Goal: Task Accomplishment & Management: Manage account settings

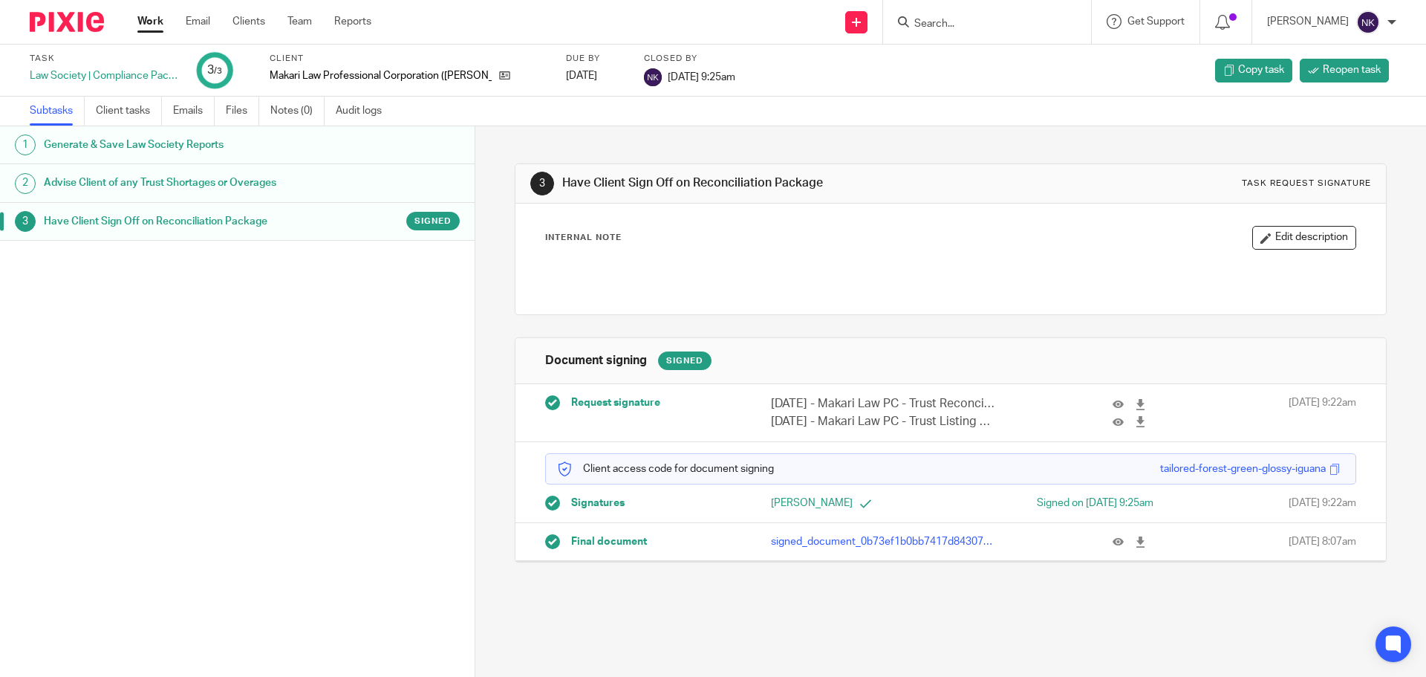
click at [962, 19] on input "Search" at bounding box center [980, 24] width 134 height 13
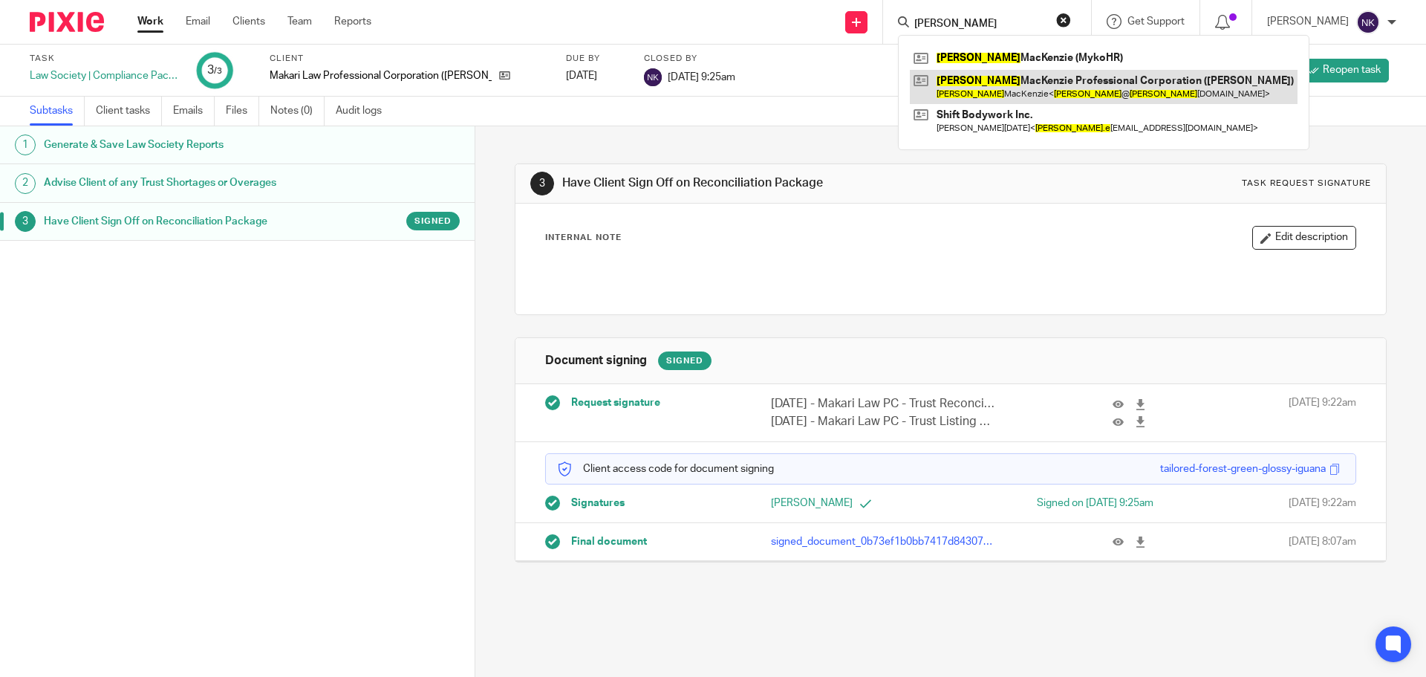
type input "Brooke"
click at [1091, 90] on link at bounding box center [1104, 87] width 388 height 34
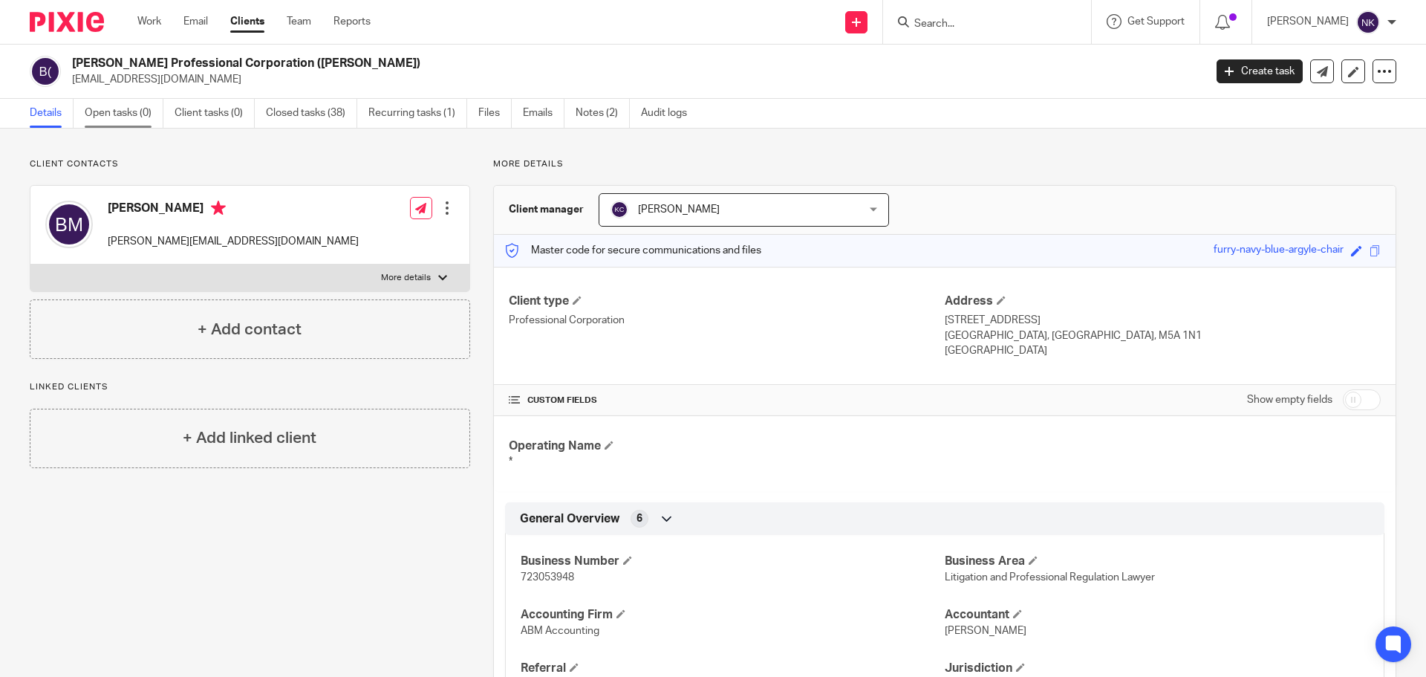
click at [137, 111] on link "Open tasks (0)" at bounding box center [124, 113] width 79 height 29
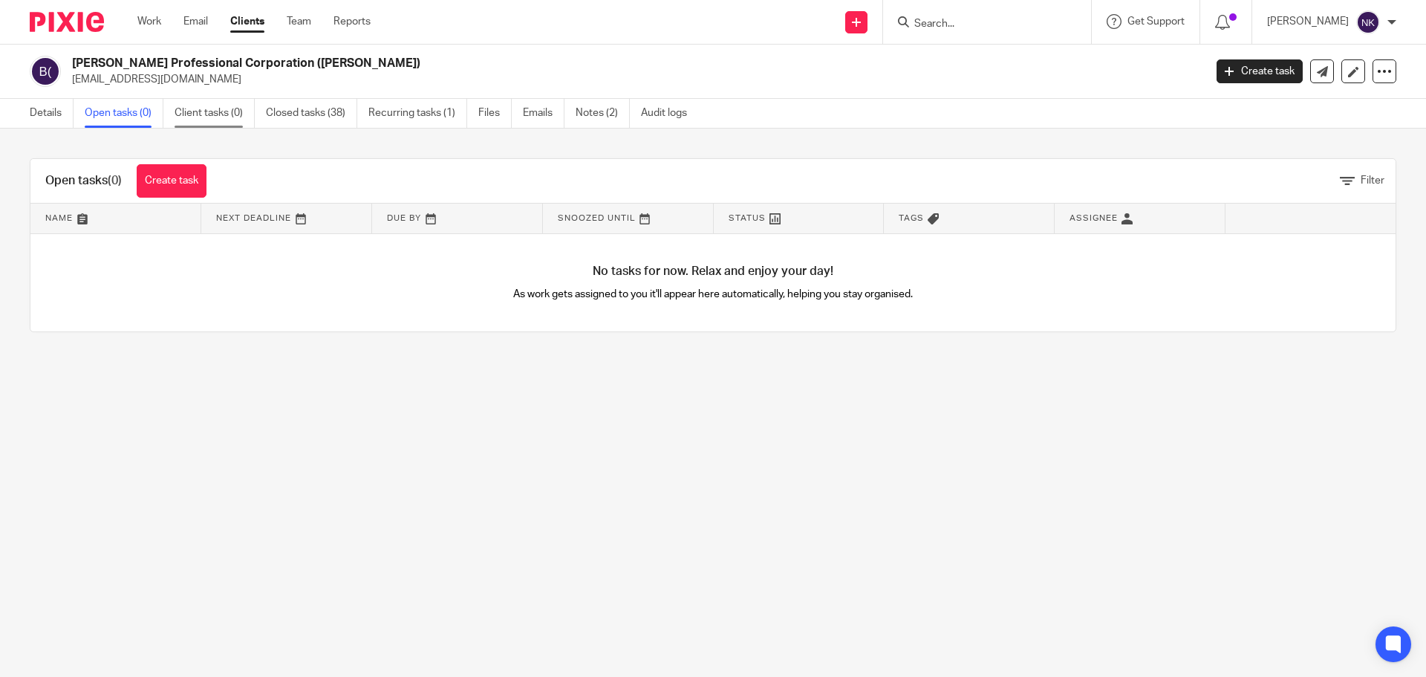
click at [203, 116] on link "Client tasks (0)" at bounding box center [215, 113] width 80 height 29
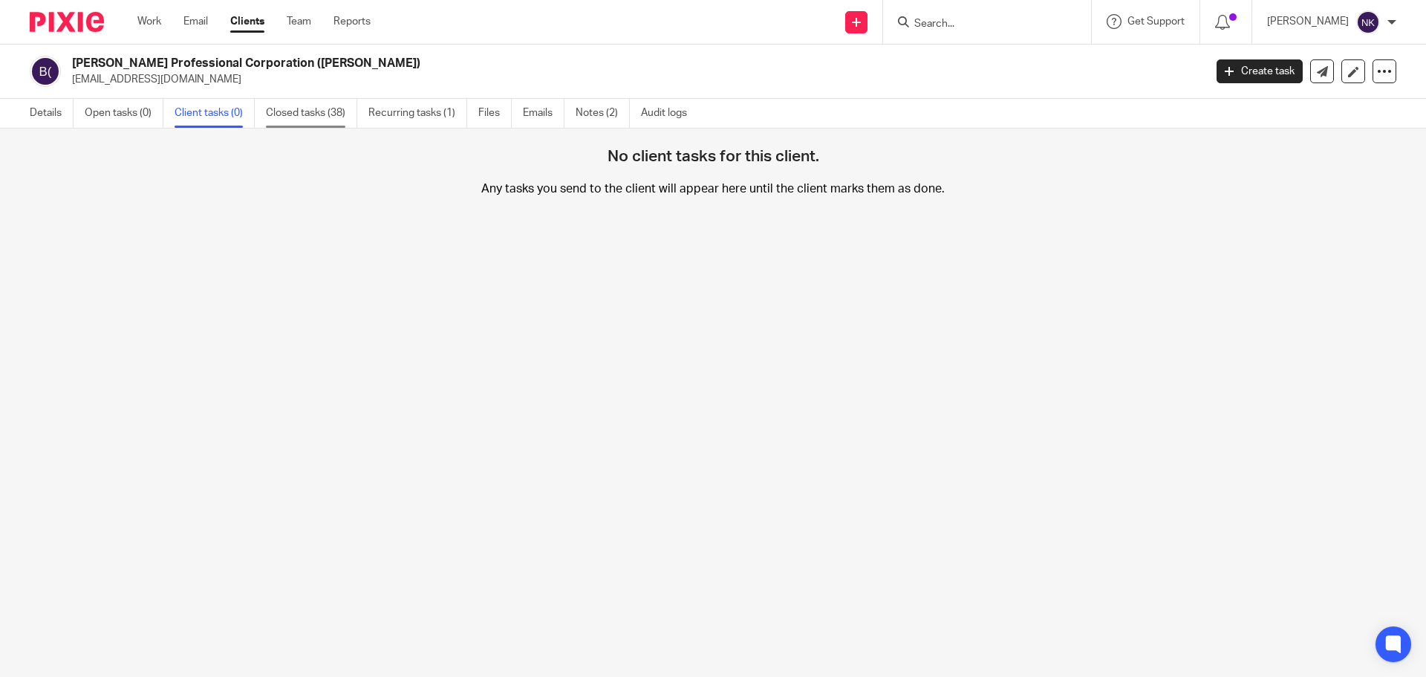
click at [323, 117] on link "Closed tasks (38)" at bounding box center [311, 113] width 91 height 29
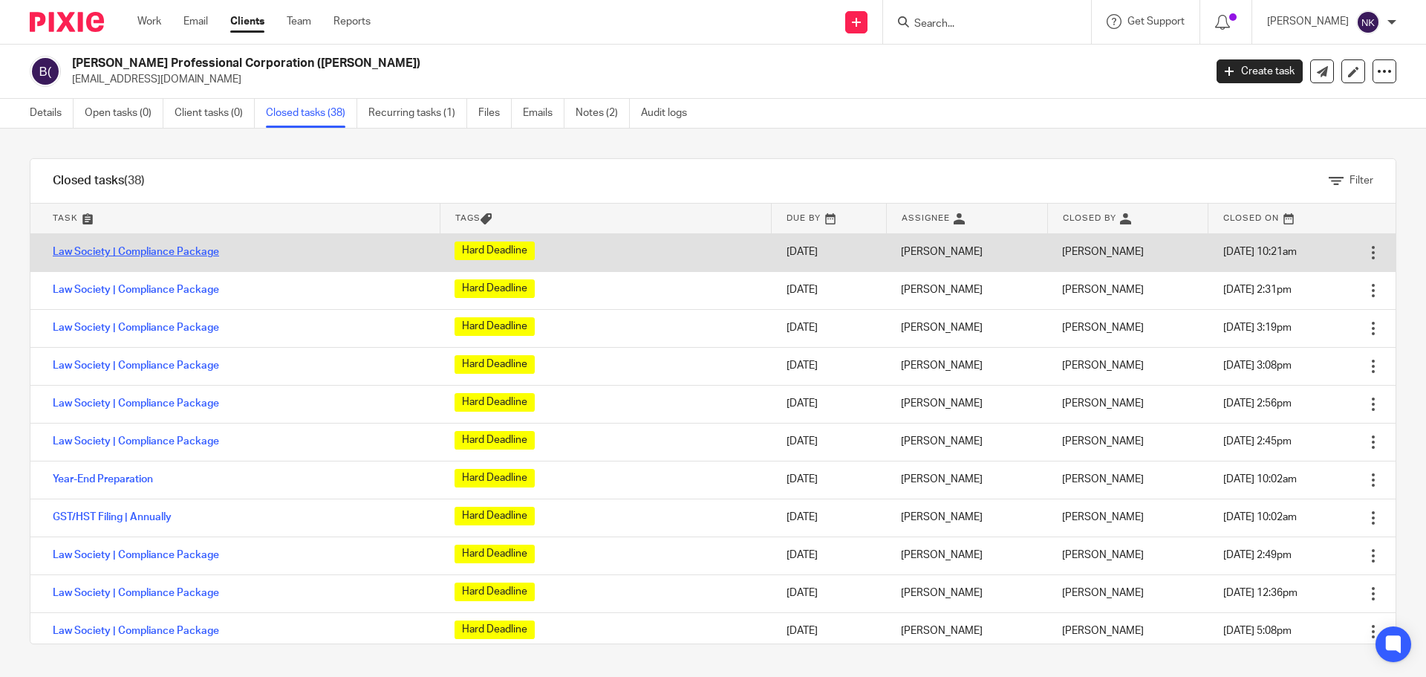
click at [180, 247] on link "Law Society | Compliance Package" at bounding box center [136, 252] width 166 height 10
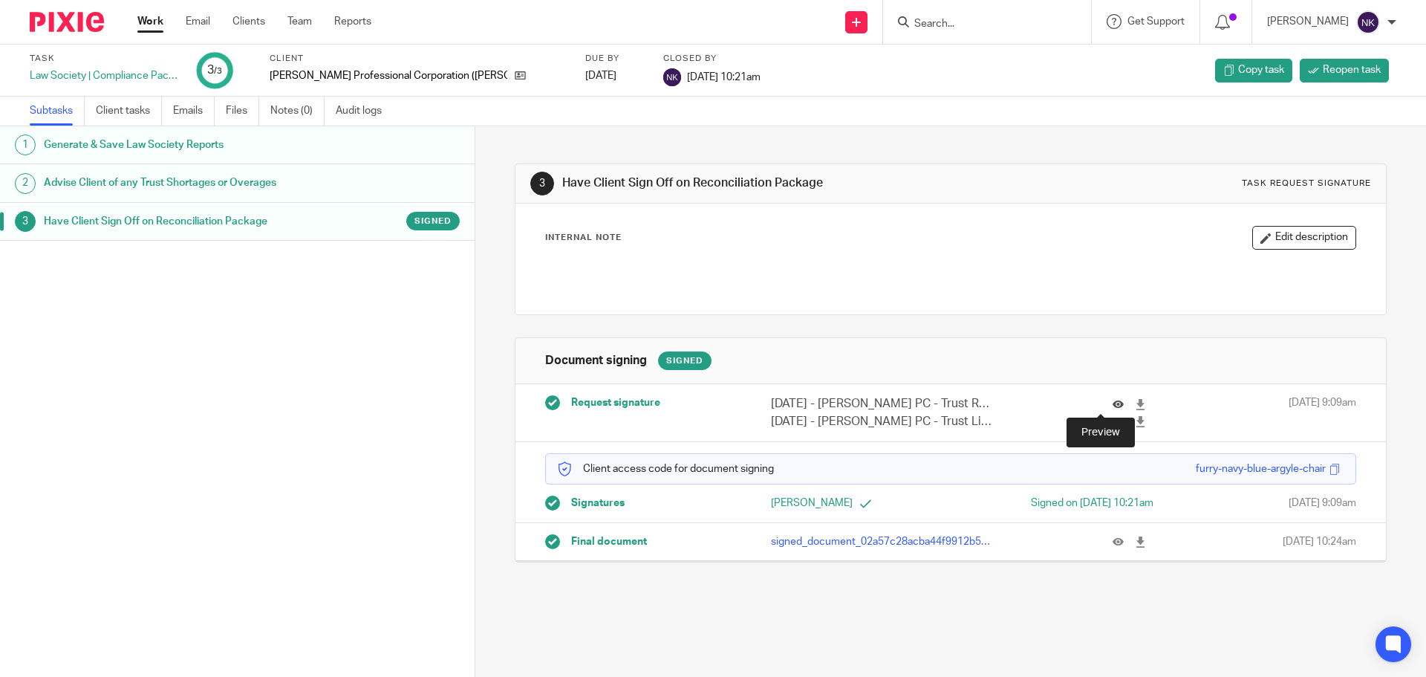
click at [1113, 402] on icon at bounding box center [1118, 404] width 11 height 11
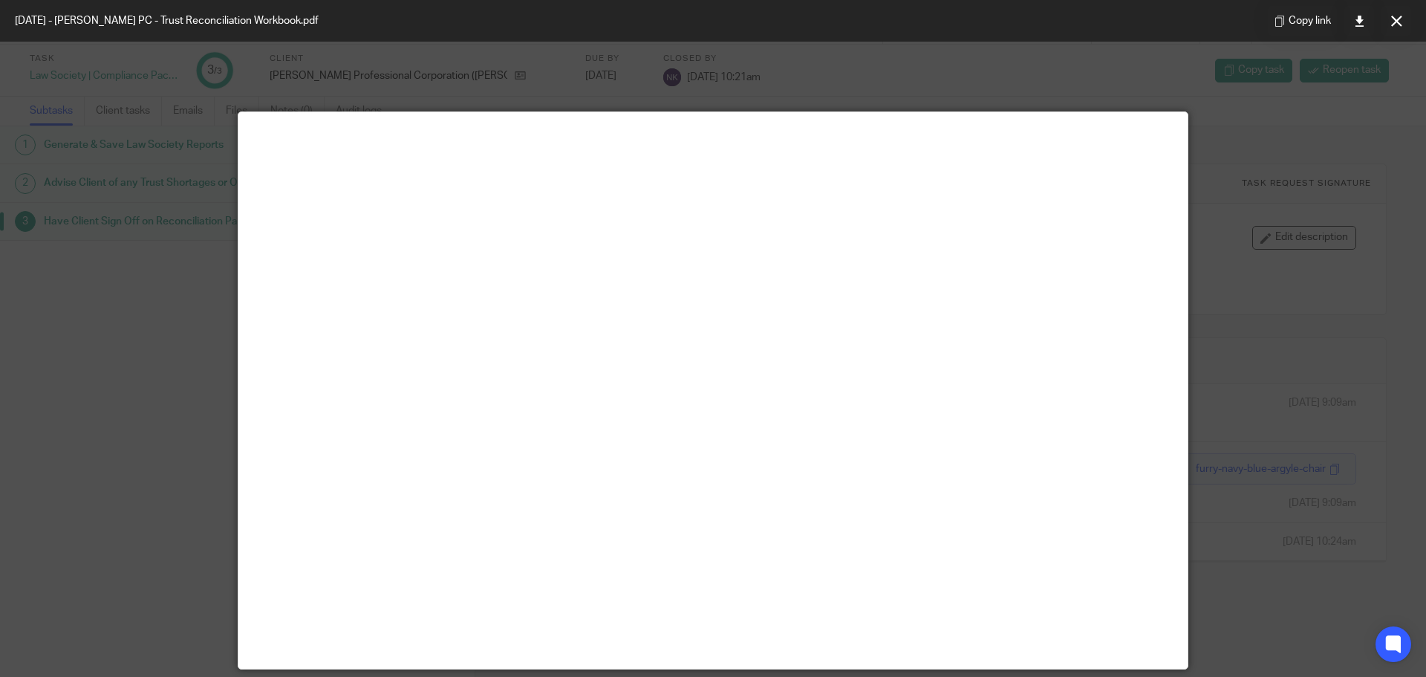
click at [1320, 224] on div at bounding box center [713, 338] width 1426 height 677
click at [1399, 22] on icon at bounding box center [1396, 21] width 11 height 11
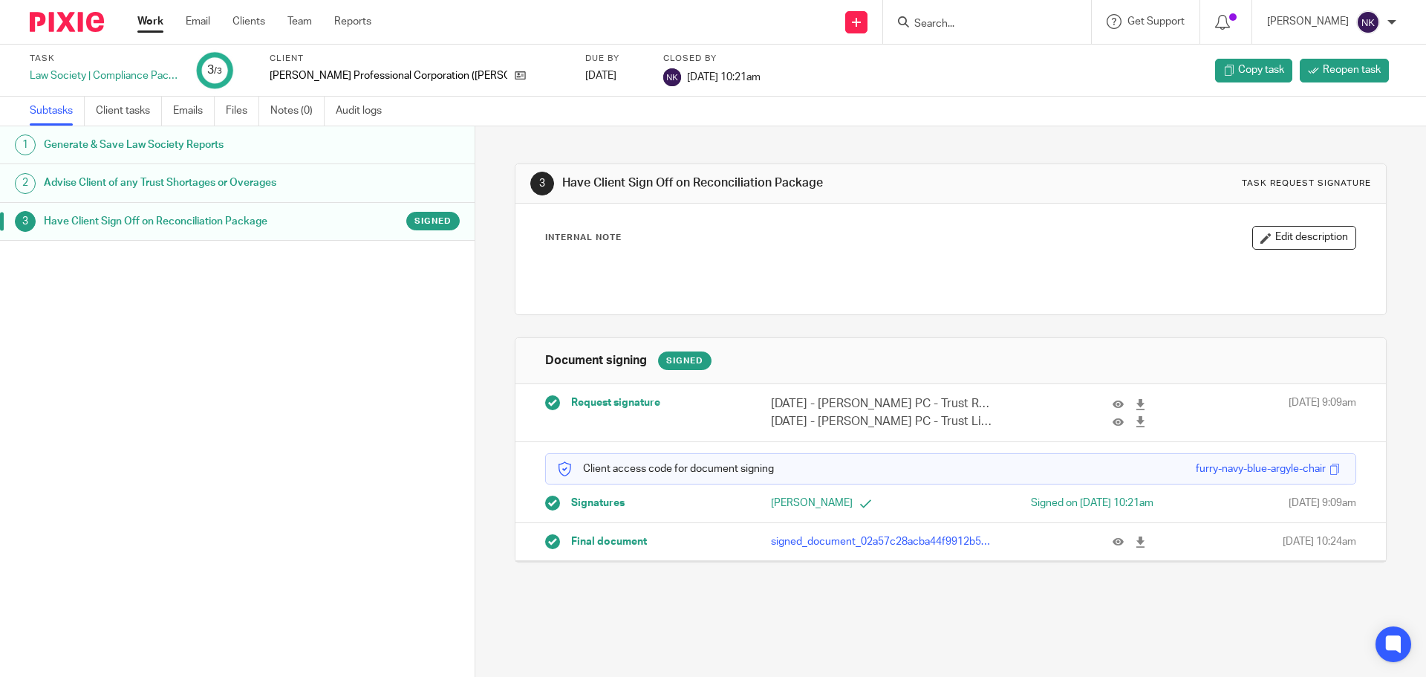
click at [639, 417] on div "Request signature" at bounding box center [646, 412] width 203 height 35
click at [273, 166] on link "2 Advise Client of any Trust Shortages or Overages" at bounding box center [237, 182] width 475 height 37
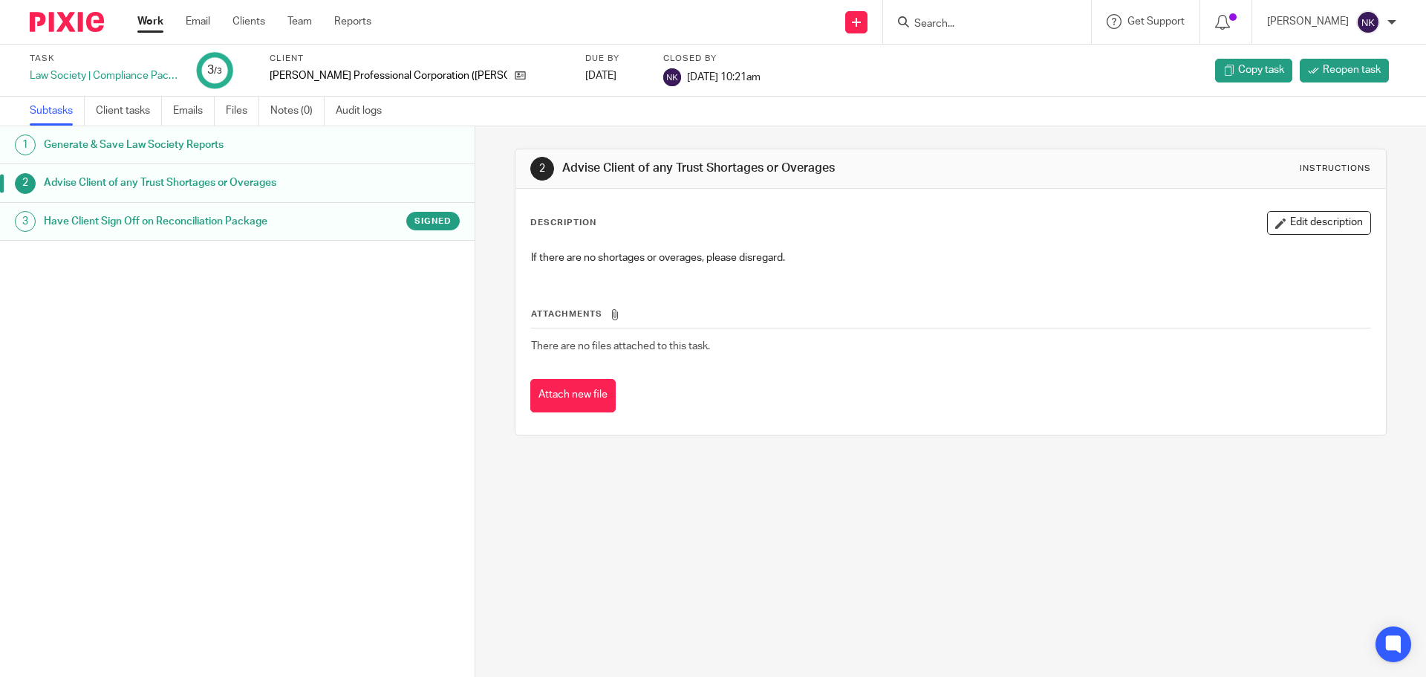
click at [351, 148] on div "Generate & Save Law Society Reports" at bounding box center [252, 145] width 416 height 22
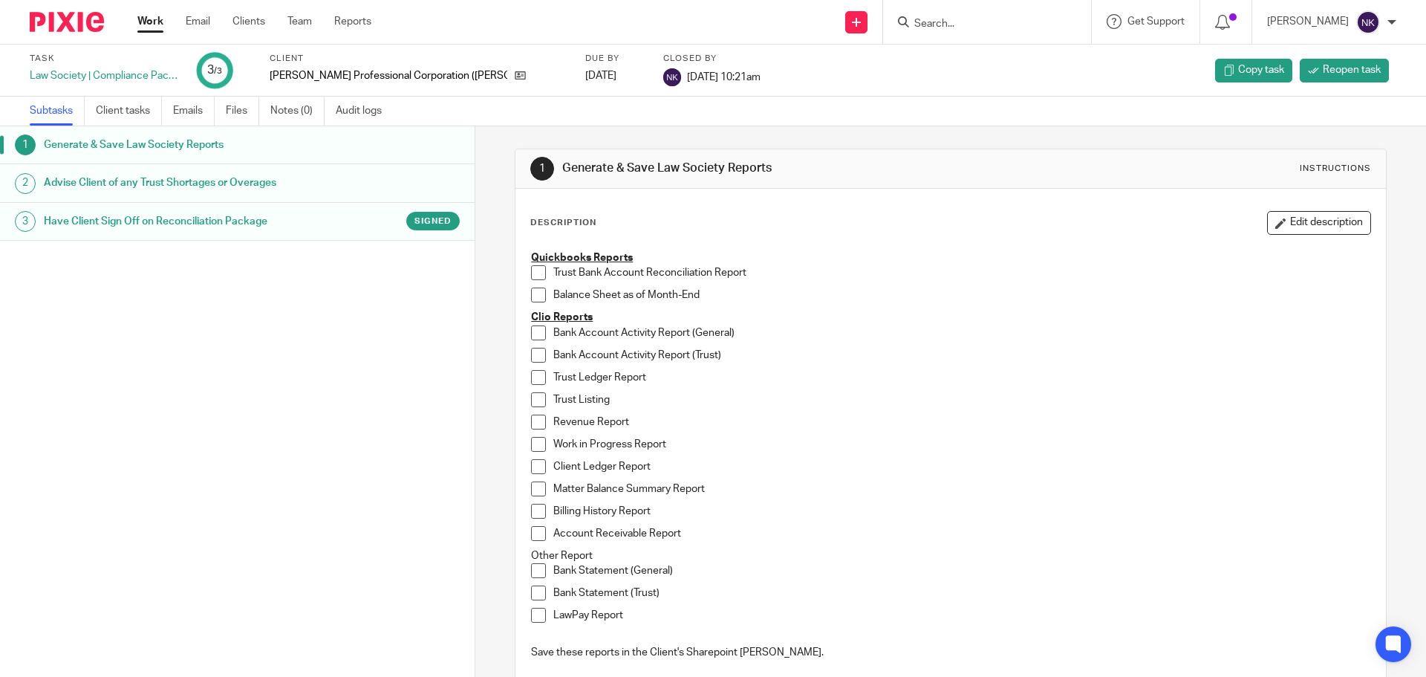
click at [403, 190] on div "Advise Client of any Trust Shortages or Overages" at bounding box center [252, 183] width 416 height 22
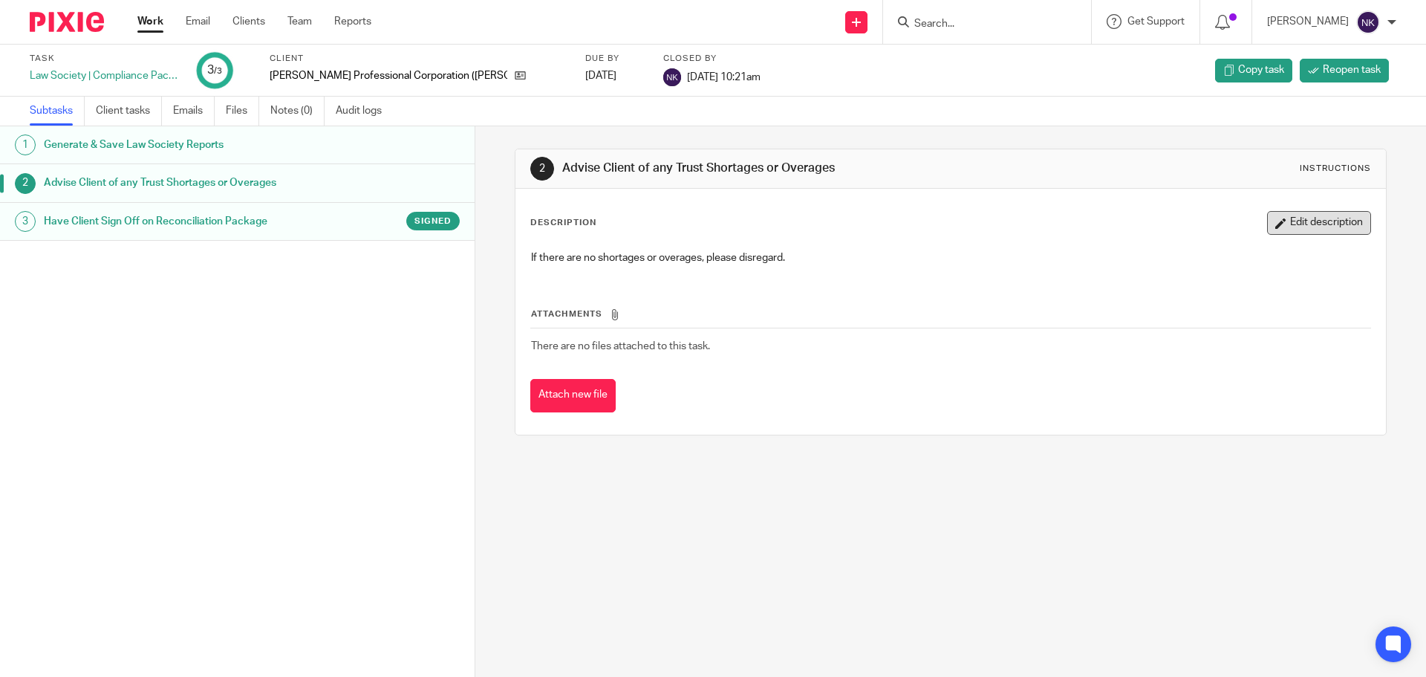
click at [1286, 226] on button "Edit description" at bounding box center [1319, 223] width 104 height 24
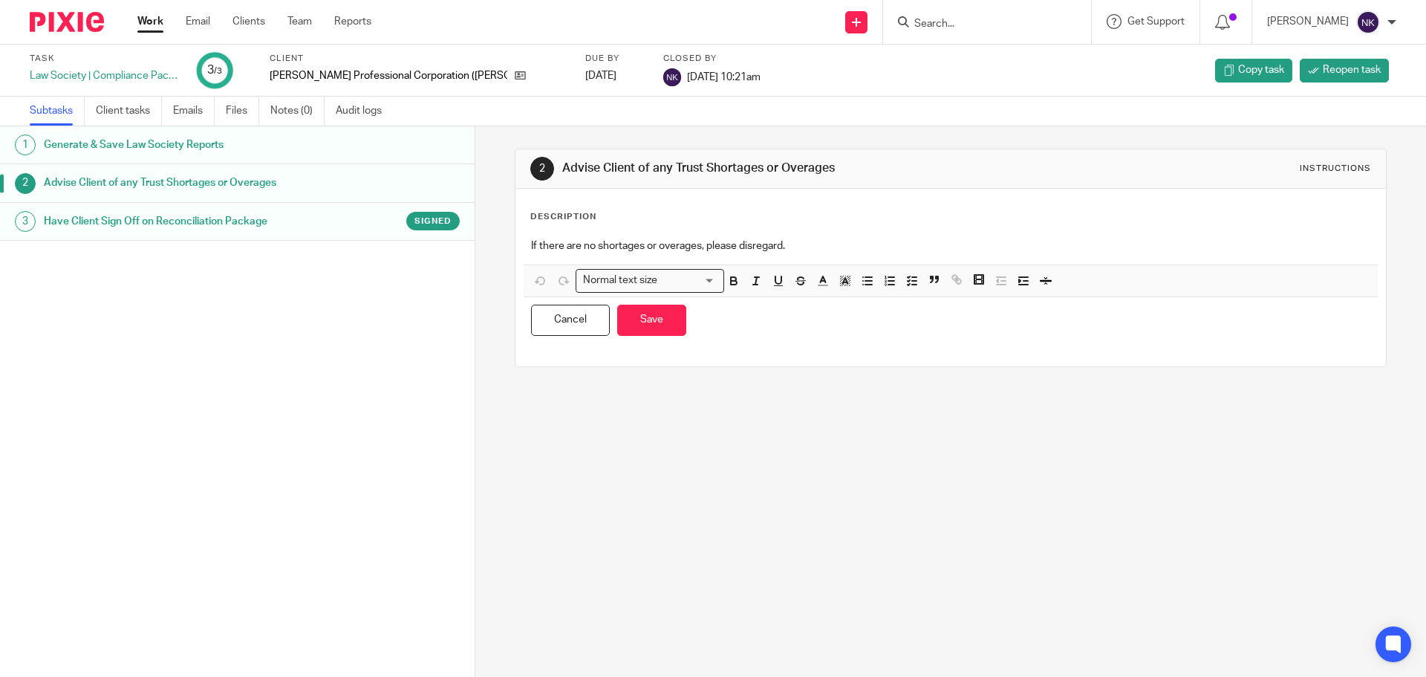
click at [282, 219] on h1 "Have Client Sign Off on Reconciliation Package" at bounding box center [183, 221] width 278 height 22
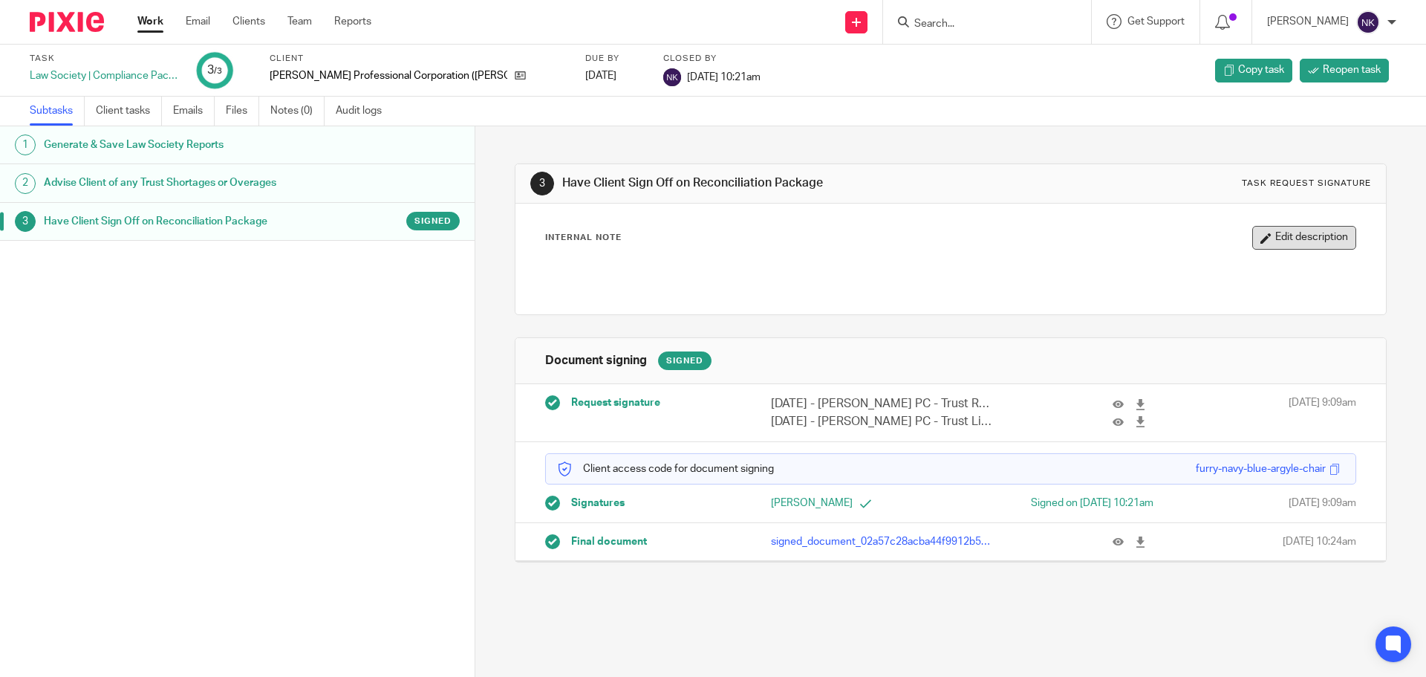
click at [1256, 246] on button "Edit description" at bounding box center [1304, 238] width 104 height 24
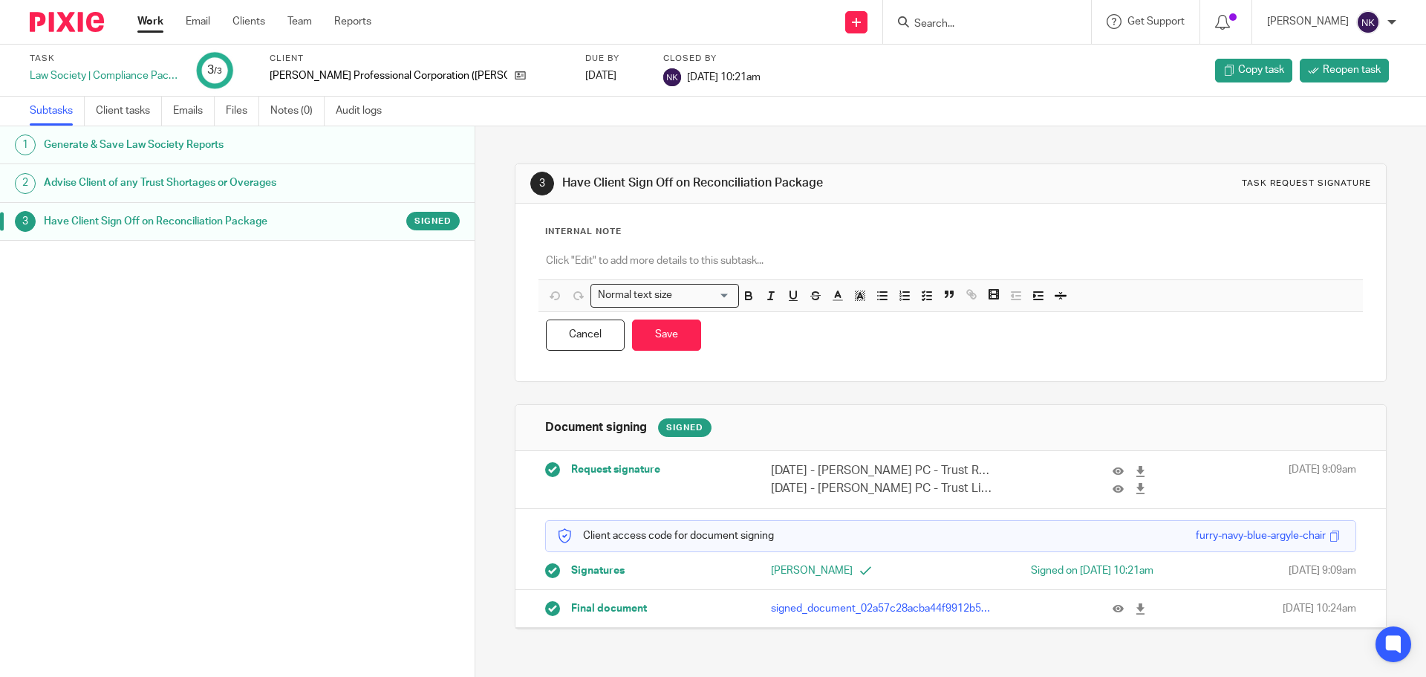
click at [585, 333] on button "Cancel" at bounding box center [585, 335] width 79 height 32
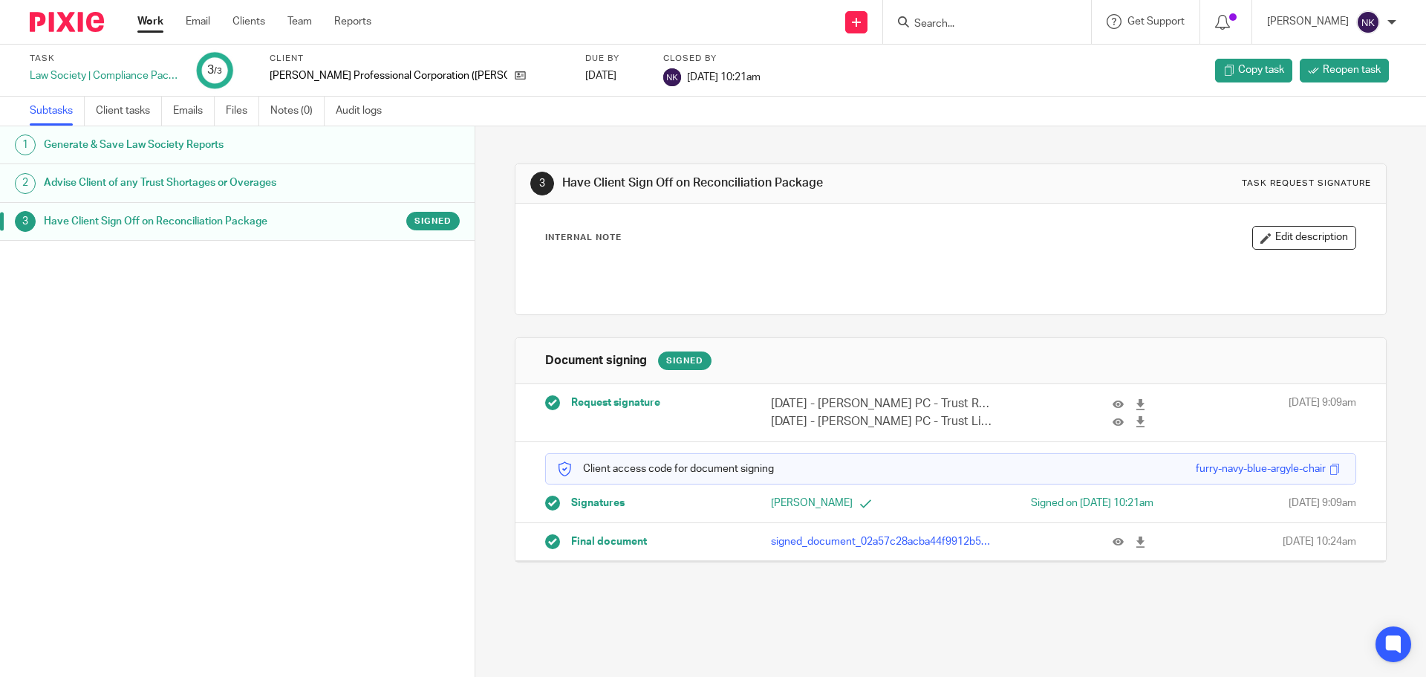
click at [586, 542] on span "Final document" at bounding box center [609, 541] width 76 height 15
click at [815, 536] on p "signed_document_02a57c28acba44f9912b581692ecc302.pdf" at bounding box center [883, 541] width 224 height 15
